Goal: Transaction & Acquisition: Purchase product/service

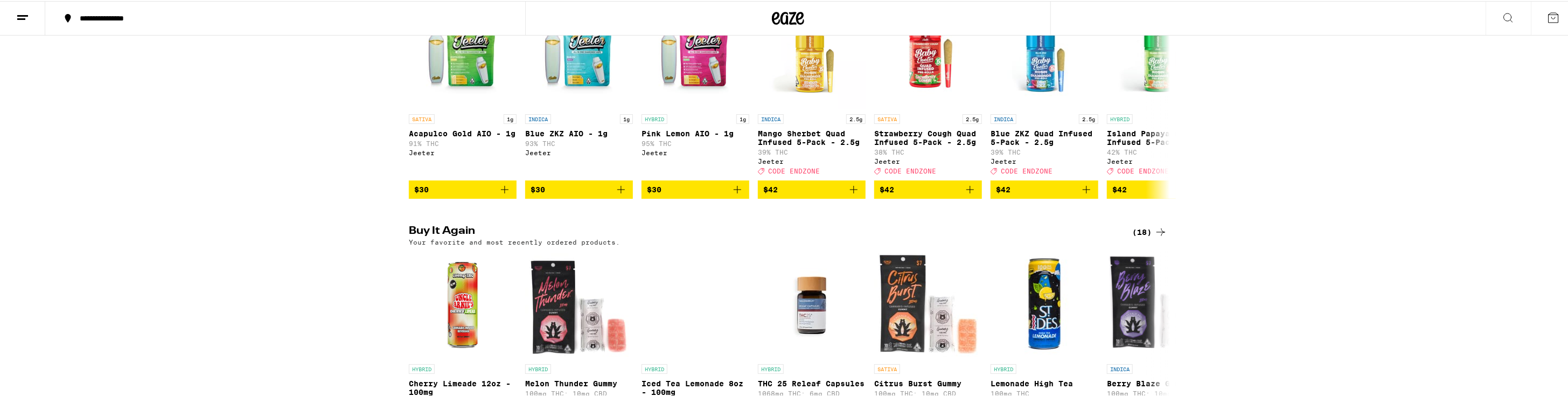
scroll to position [647, 0]
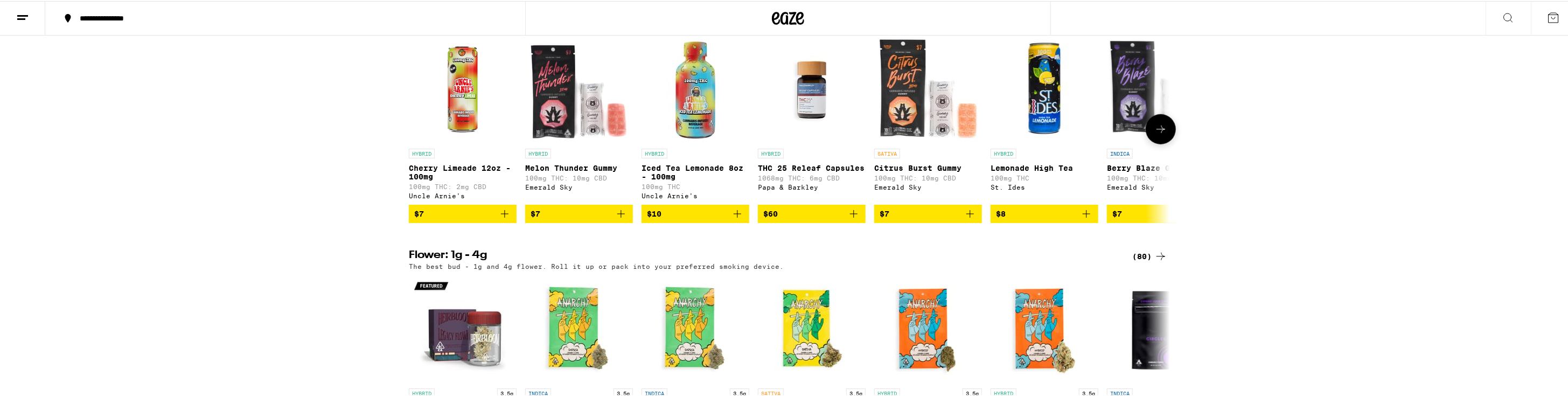
click at [854, 219] on icon "Add to bag" at bounding box center [853, 213] width 13 height 13
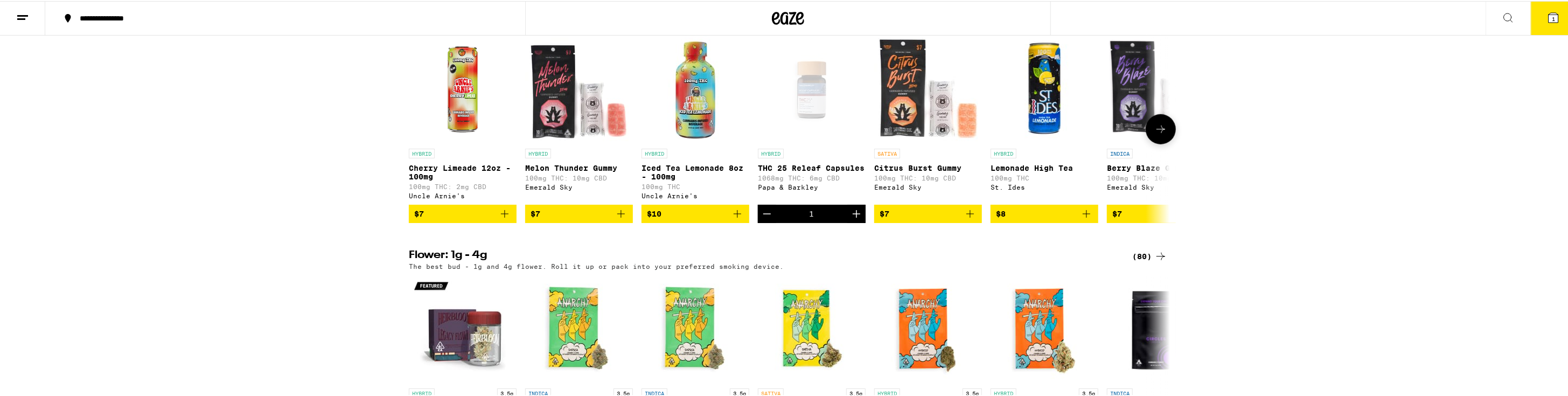
click at [964, 219] on icon "Add to bag" at bounding box center [970, 213] width 13 height 13
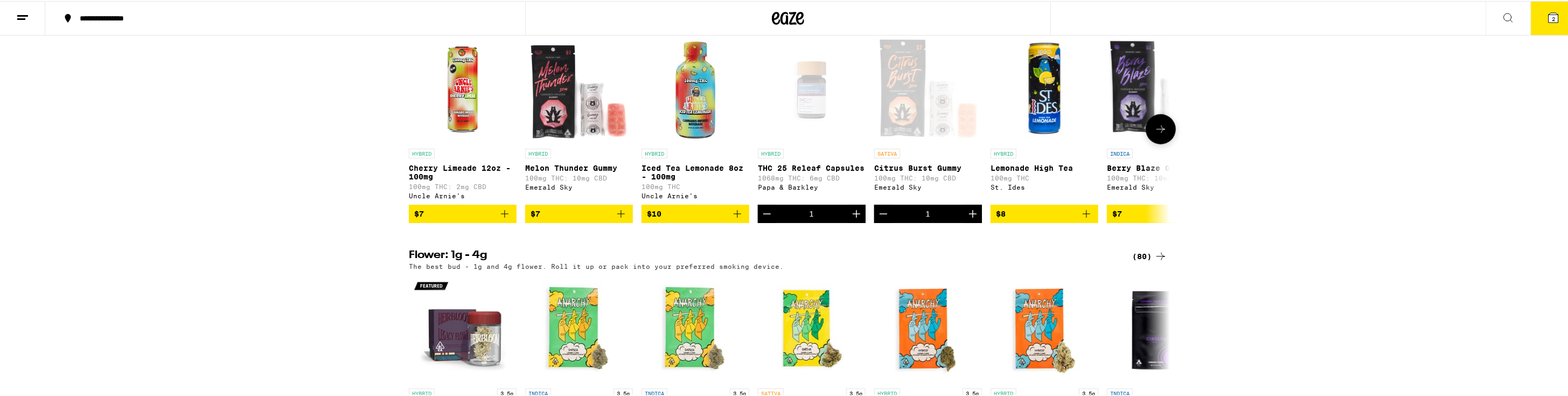
click at [1080, 219] on icon "Add to bag" at bounding box center [1086, 213] width 13 height 13
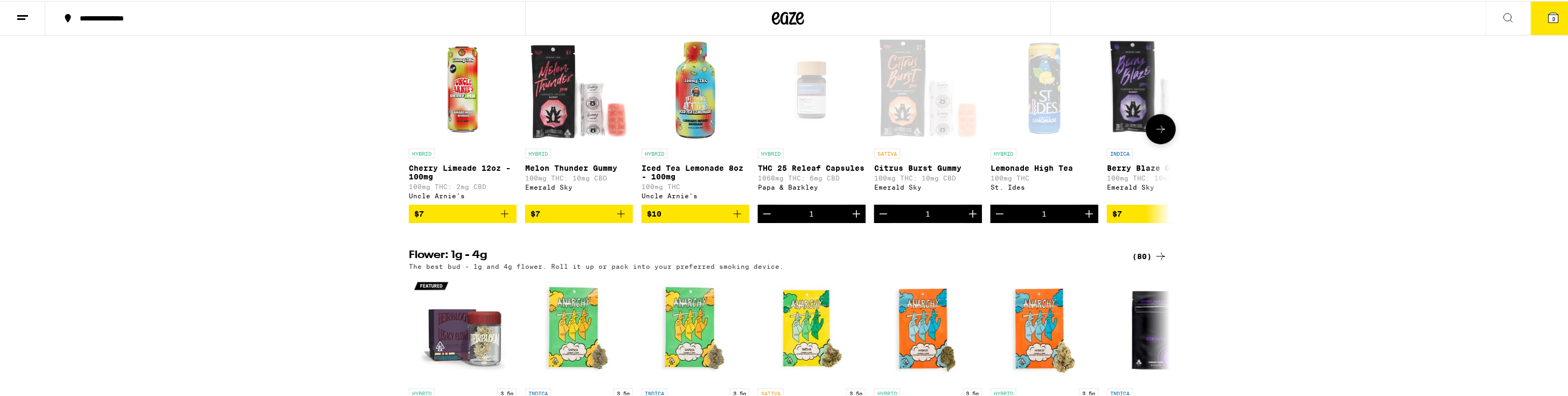
click at [1085, 217] on icon "Increment" at bounding box center [1088, 213] width 7 height 7
click at [970, 219] on icon "Increment" at bounding box center [972, 213] width 13 height 13
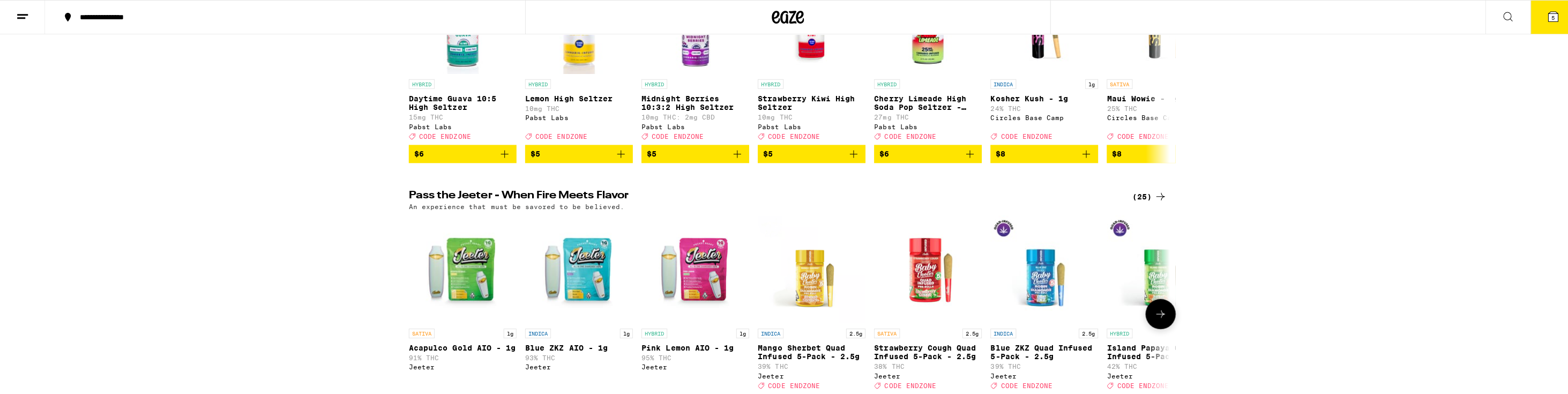
scroll to position [0, 0]
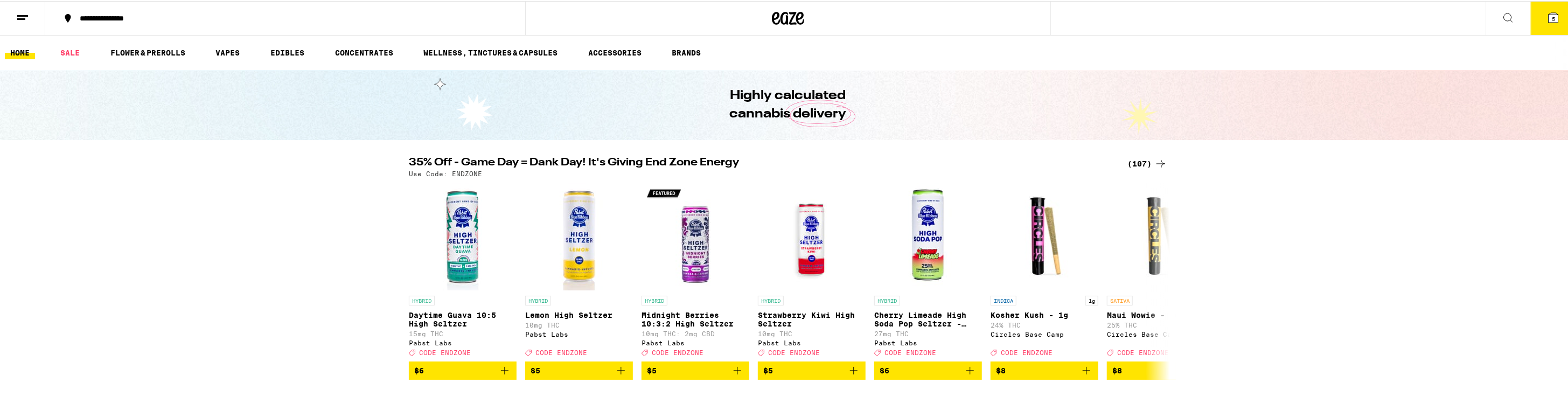
click at [1538, 9] on button "5" at bounding box center [1553, 17] width 45 height 34
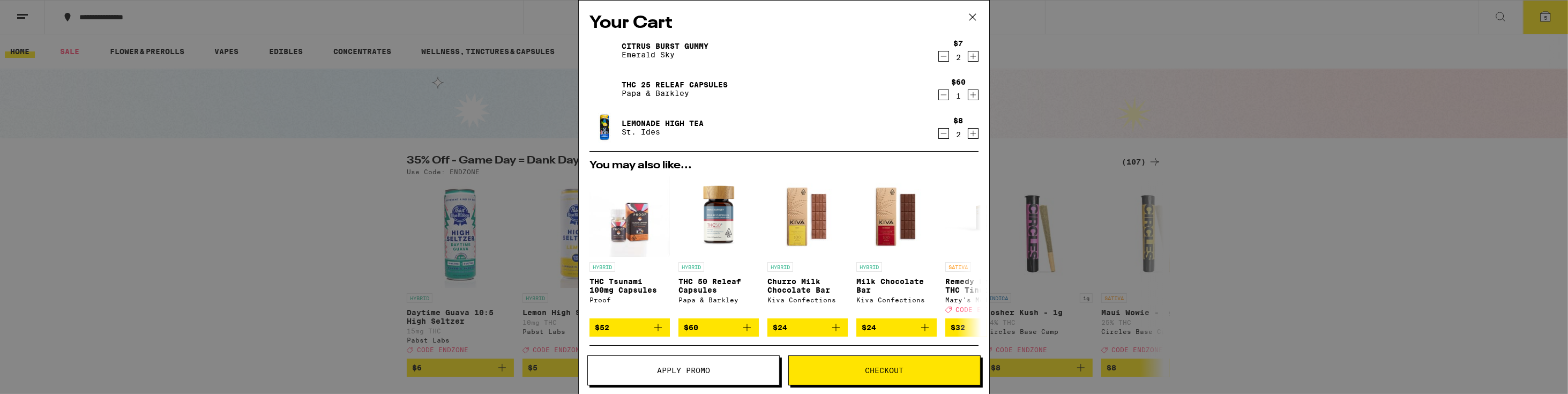
click at [968, 53] on icon "Increment" at bounding box center [973, 56] width 9 height 13
click at [959, 132] on div "$8 2" at bounding box center [958, 128] width 40 height 23
drag, startPoint x: 965, startPoint y: 132, endPoint x: 978, endPoint y: 138, distance: 14.3
click at [978, 138] on div "Your Cart Citrus Burst Gummy Emerald Sky $7 3 THC 25 Releaf Capsules Papa & [PE…" at bounding box center [783, 181] width 410 height 361
click at [969, 136] on icon "Increment" at bounding box center [973, 133] width 9 height 13
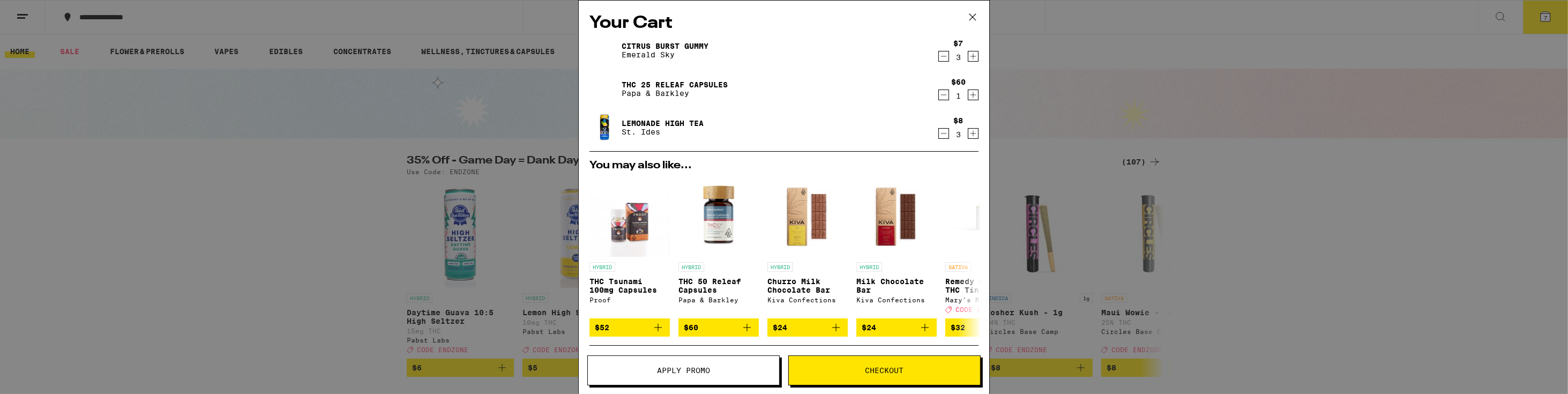
click at [632, 119] on link "Lemonade High Tea" at bounding box center [663, 123] width 82 height 9
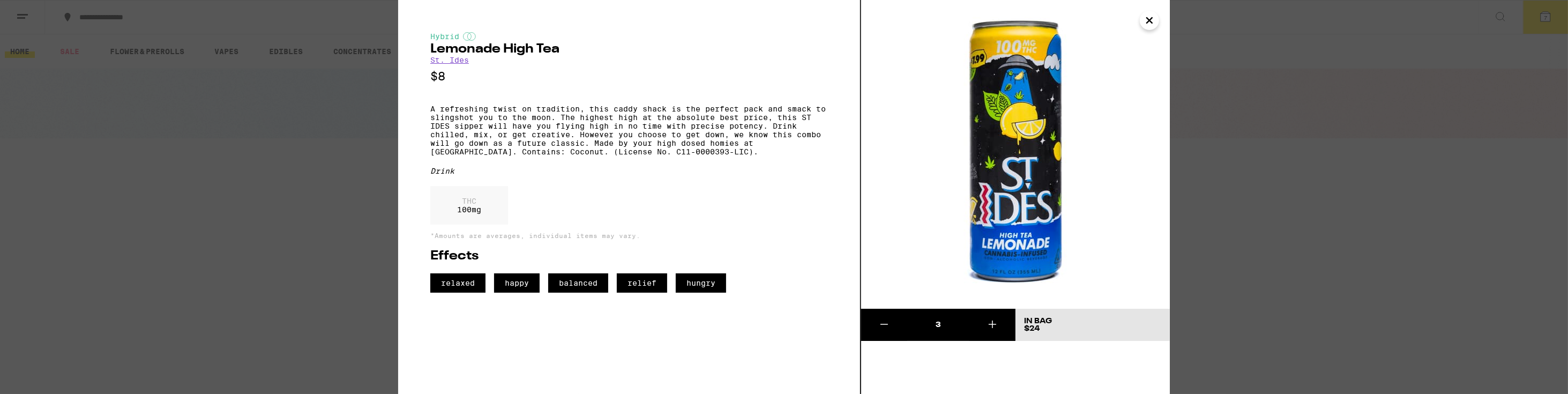
click at [1152, 20] on icon "Close" at bounding box center [1149, 20] width 13 height 16
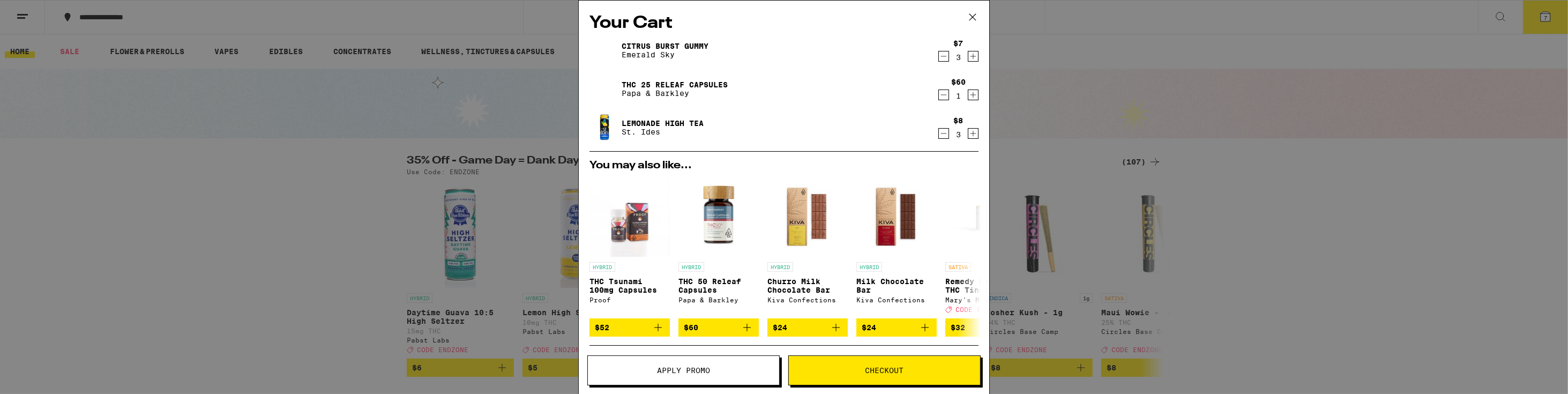
click at [875, 361] on button "Checkout" at bounding box center [884, 370] width 192 height 30
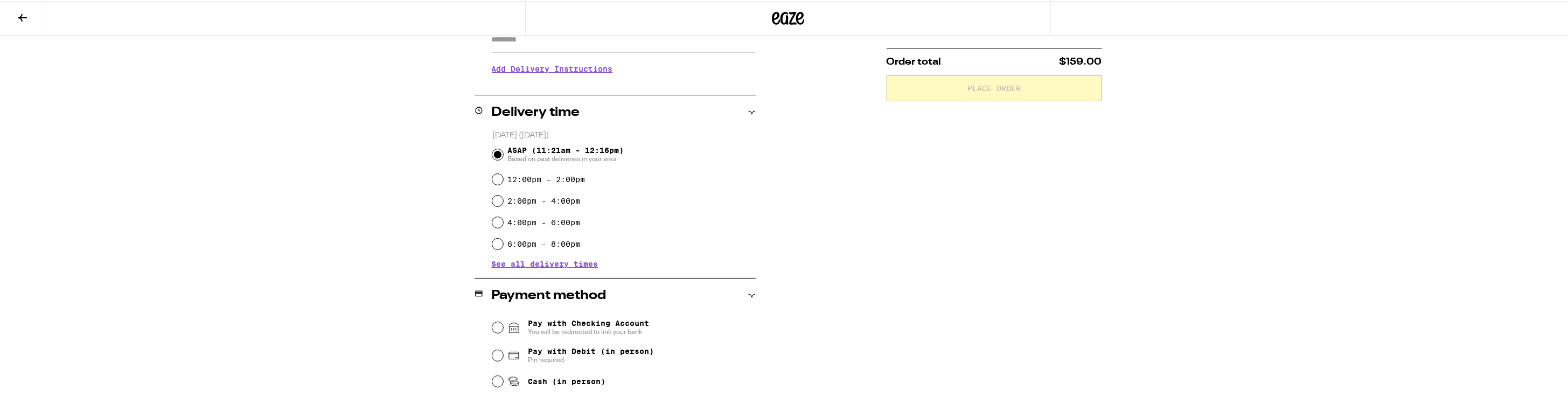
scroll to position [215, 0]
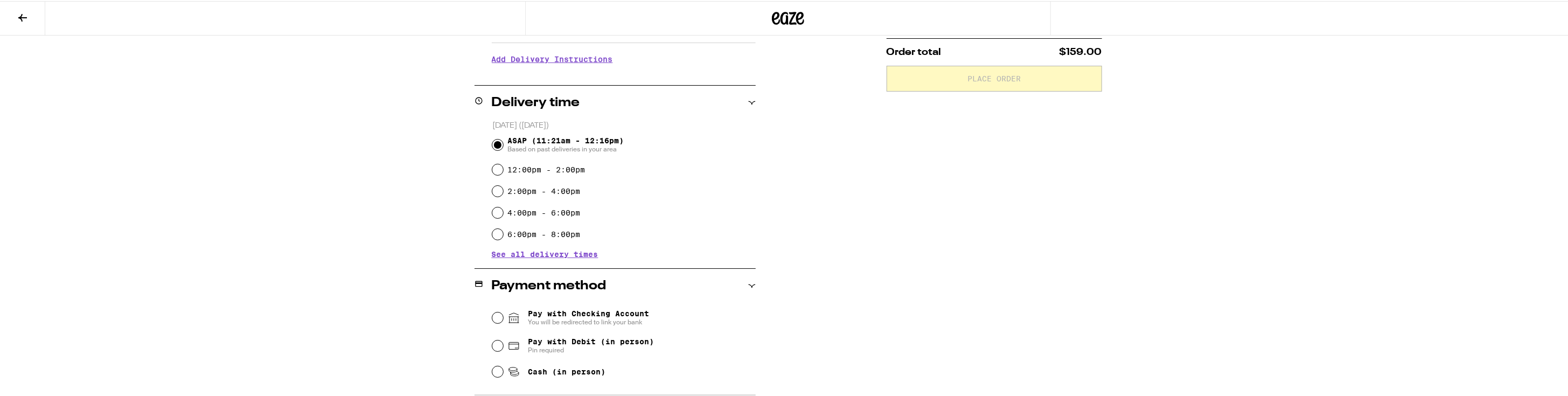
click at [524, 372] on span "Cash (in person)" at bounding box center [556, 370] width 98 height 13
click at [503, 372] on input "Cash (in person)" at bounding box center [498, 370] width 11 height 11
radio input "true"
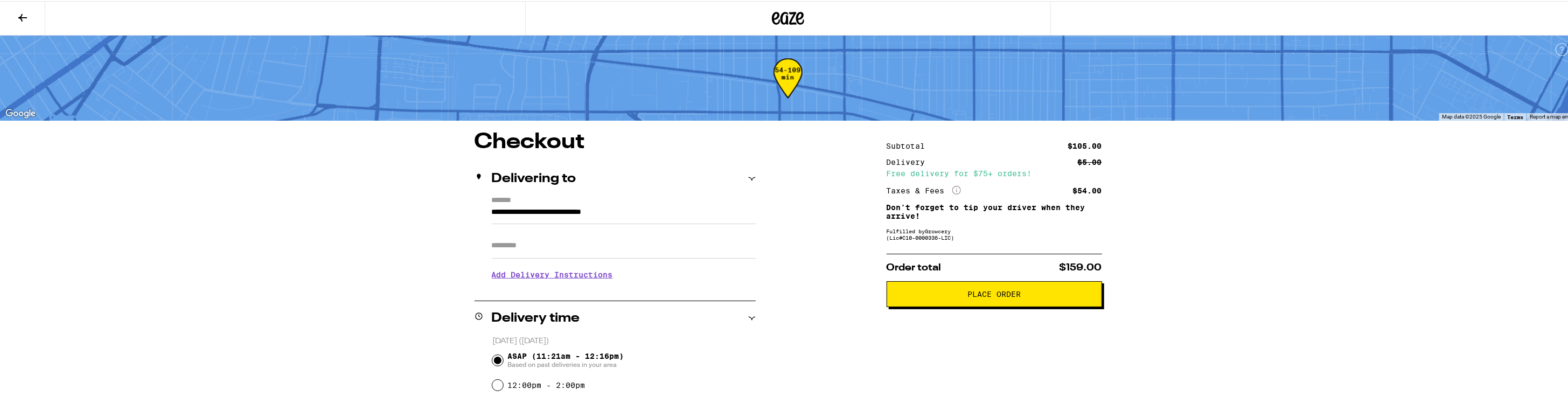
click at [1021, 299] on button "Place Order" at bounding box center [994, 293] width 215 height 26
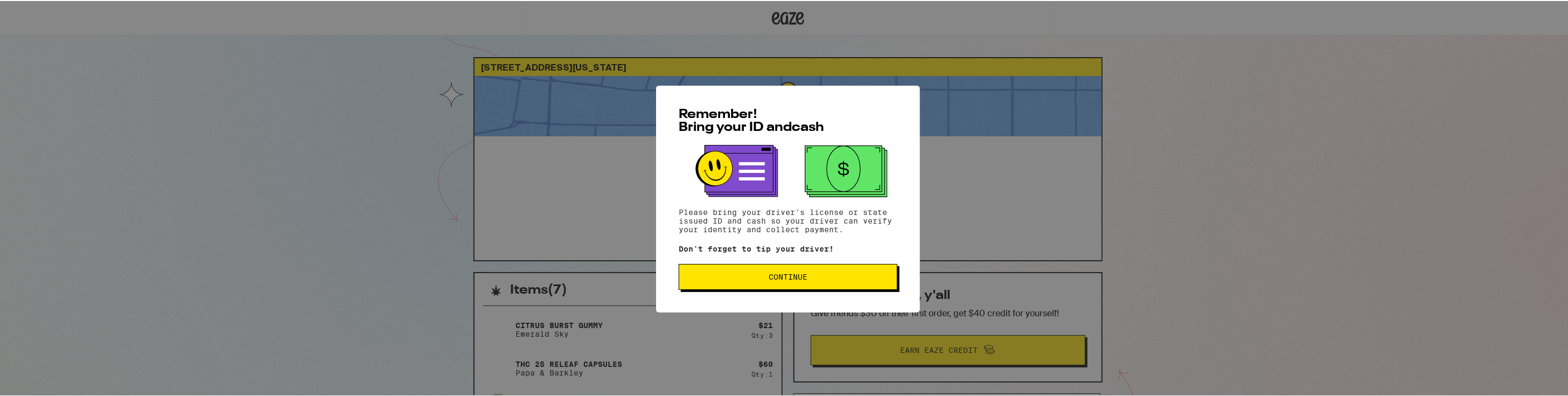
click at [855, 280] on span "Continue" at bounding box center [787, 276] width 201 height 7
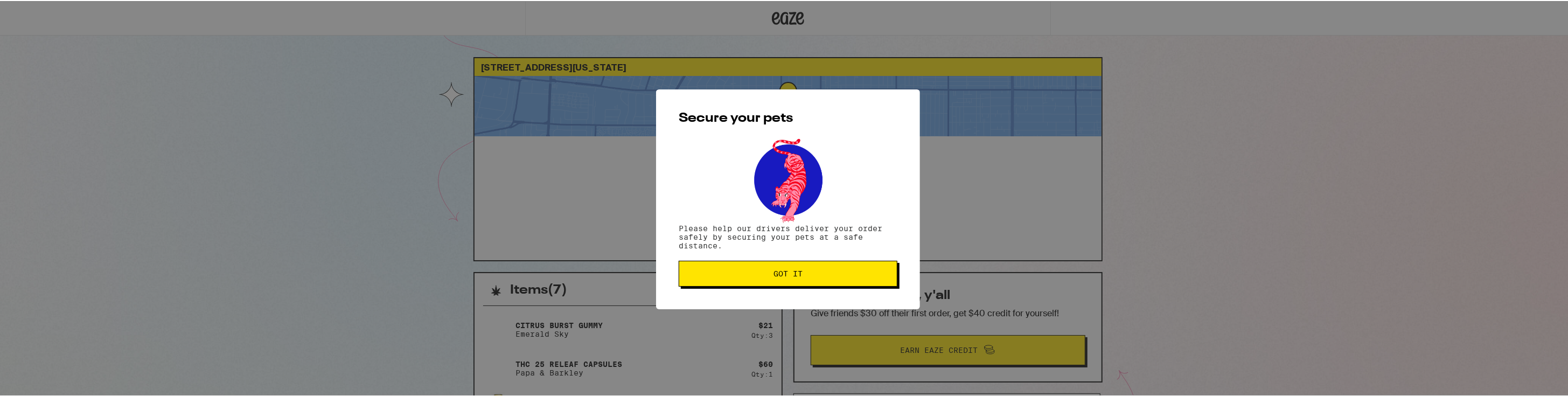
click at [855, 280] on button "Got it" at bounding box center [788, 273] width 219 height 26
